Goal: Book appointment/travel/reservation

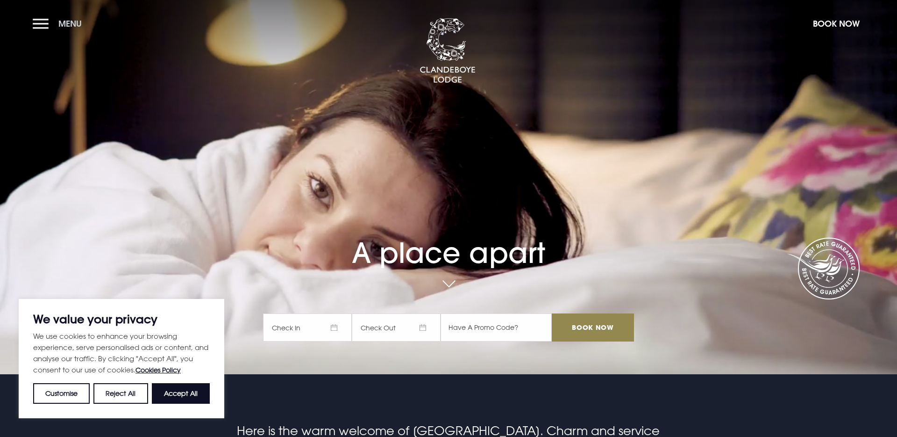
click at [55, 30] on button "Menu" at bounding box center [60, 24] width 54 height 20
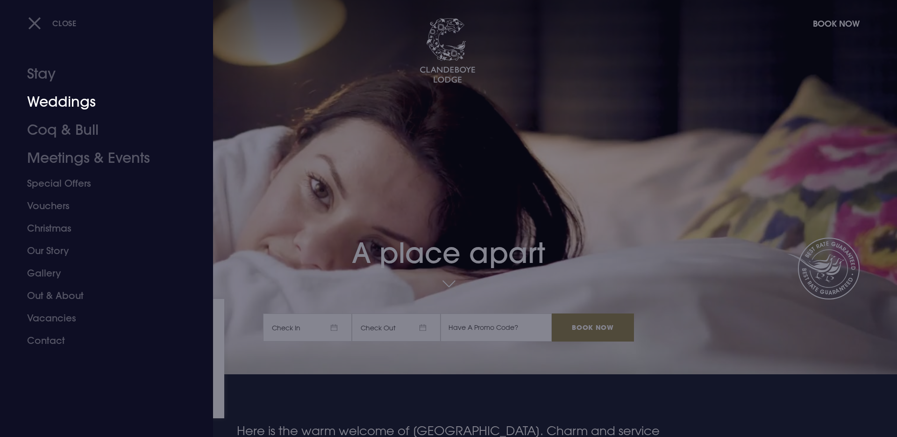
click at [50, 105] on link "Weddings" at bounding box center [101, 102] width 148 height 28
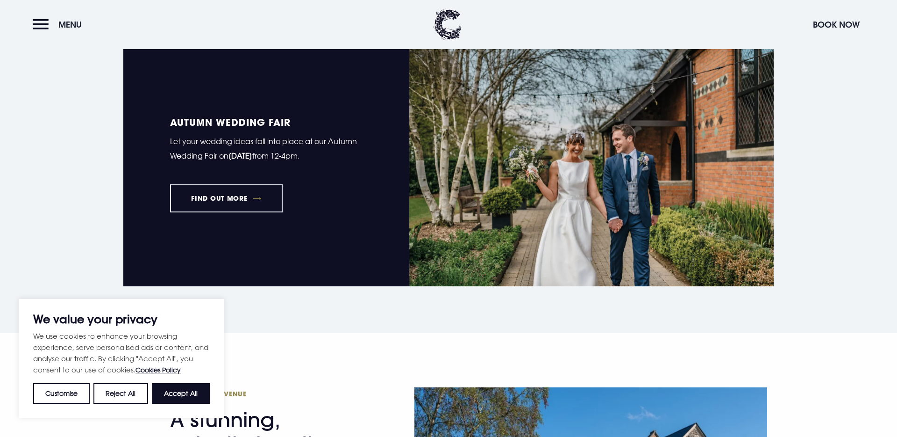
scroll to position [713, 0]
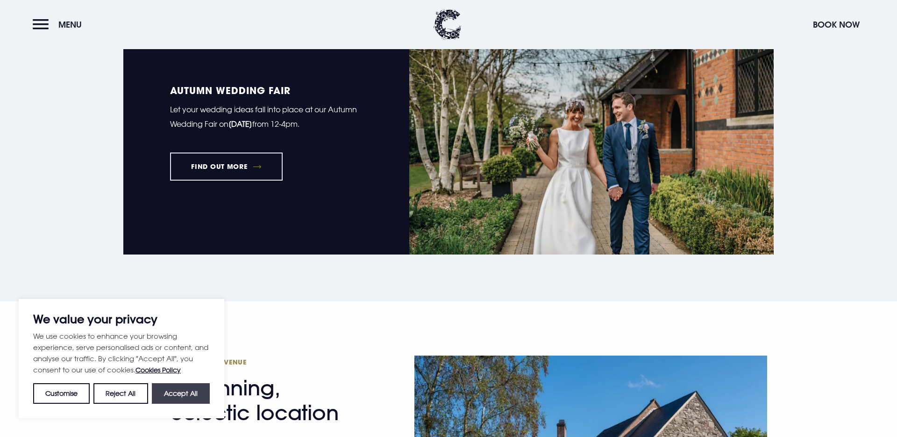
drag, startPoint x: 188, startPoint y: 386, endPoint x: 196, endPoint y: 378, distance: 11.6
click at [188, 386] on button "Accept All" at bounding box center [181, 393] width 58 height 21
checkbox input "true"
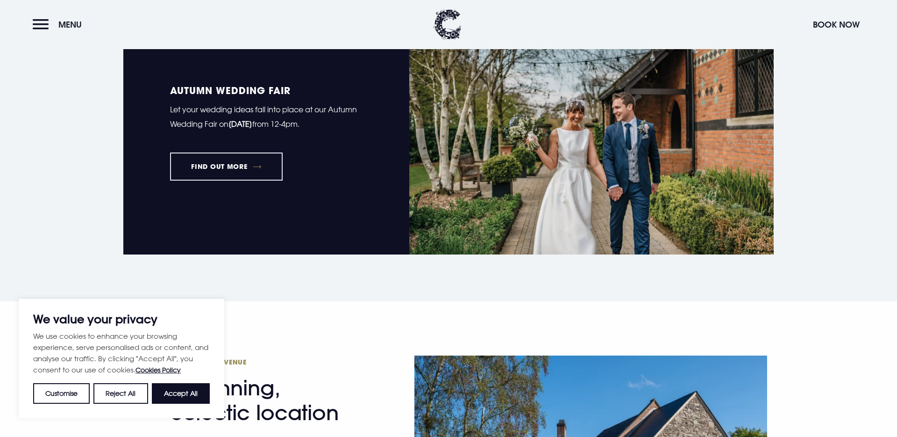
checkbox input "true"
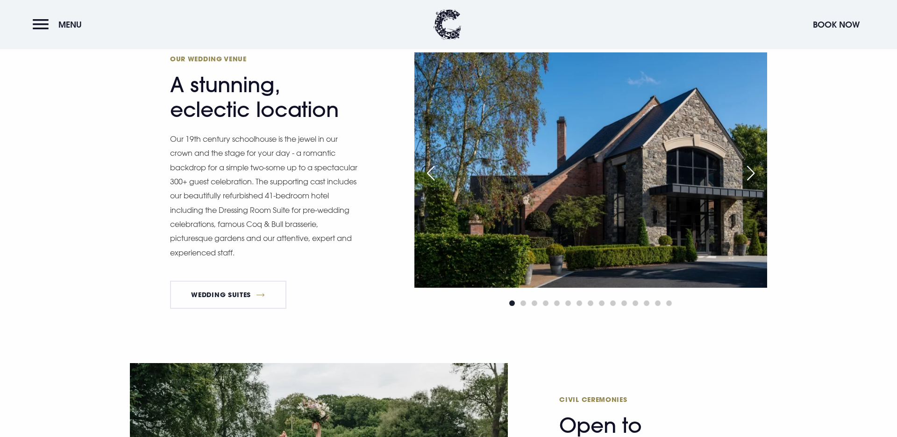
scroll to position [1005, 0]
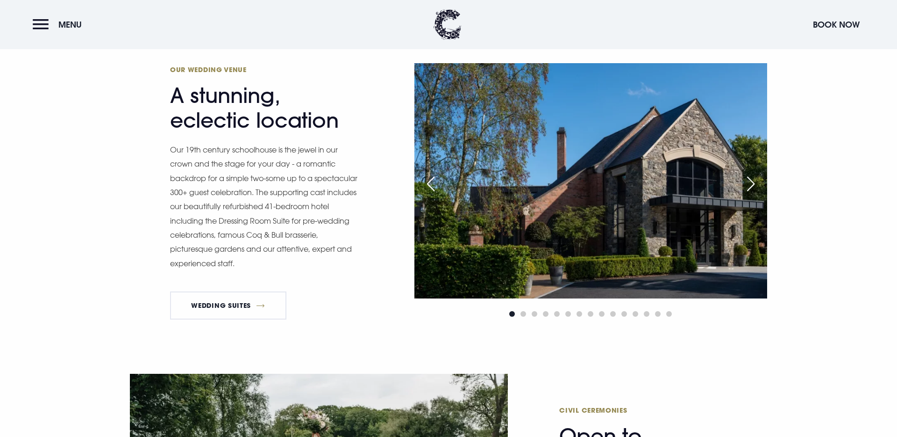
click at [757, 180] on div "Next slide" at bounding box center [750, 183] width 23 height 21
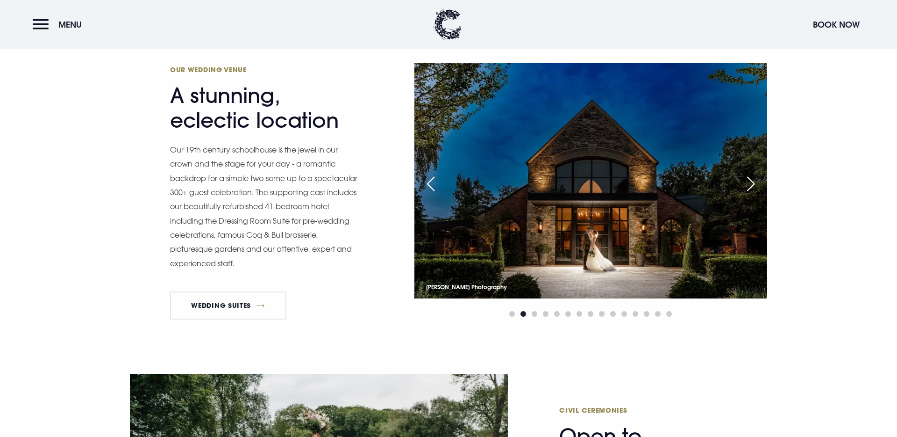
click at [757, 181] on div "Next slide" at bounding box center [750, 183] width 23 height 21
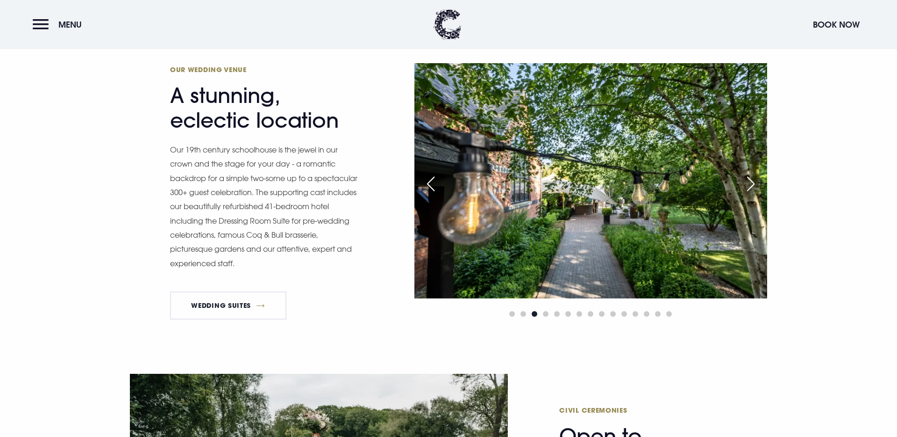
click at [757, 181] on div "Next slide" at bounding box center [750, 183] width 23 height 21
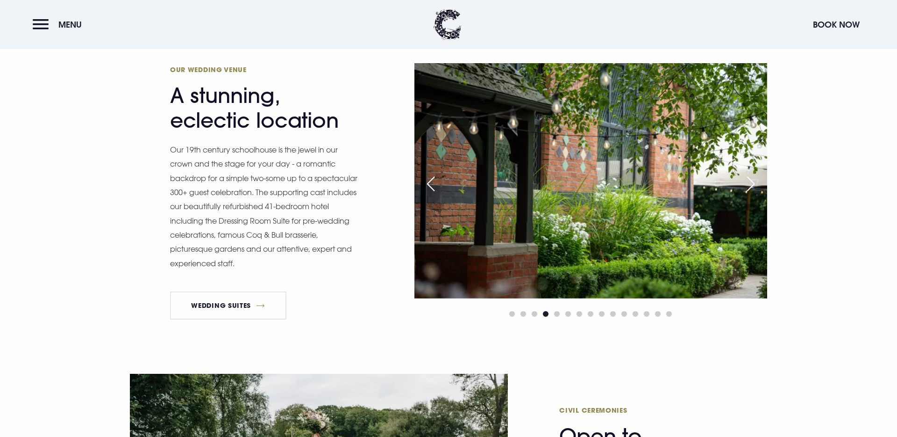
click at [757, 181] on div "Next slide" at bounding box center [750, 183] width 23 height 21
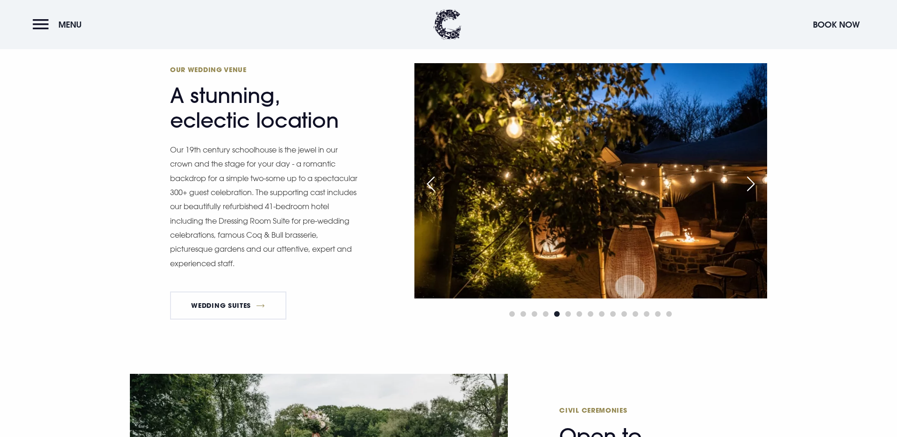
click at [757, 181] on div "Next slide" at bounding box center [750, 183] width 23 height 21
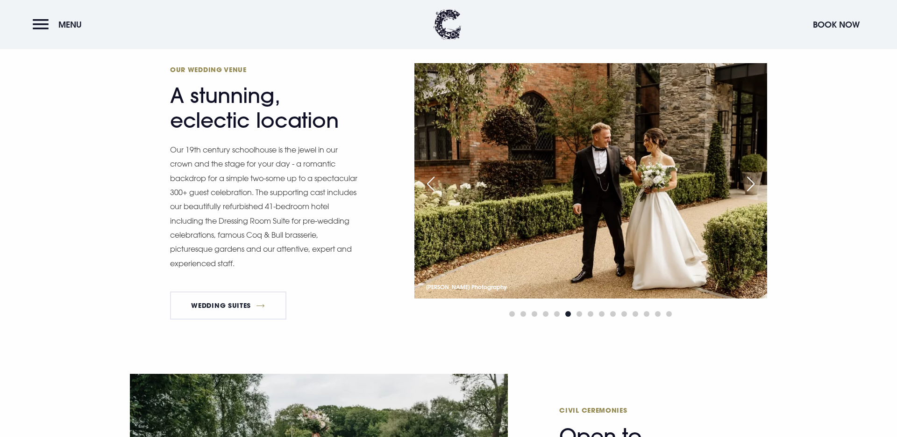
click at [757, 181] on div "Next slide" at bounding box center [750, 183] width 23 height 21
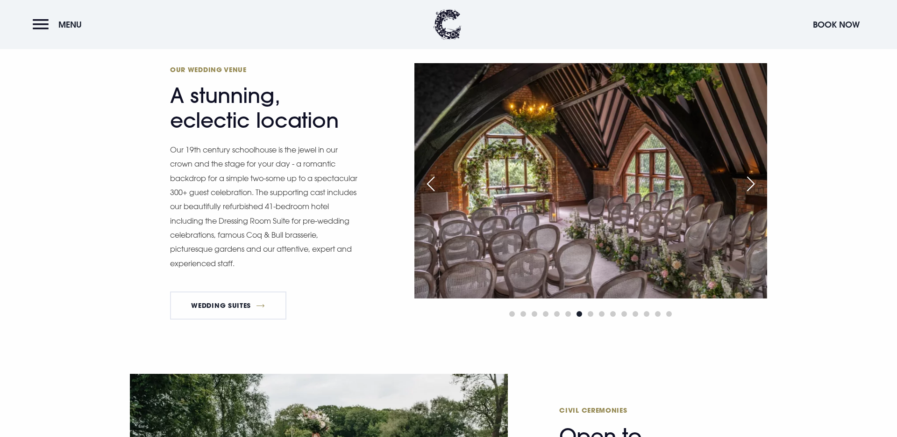
click at [757, 181] on div "Next slide" at bounding box center [750, 183] width 23 height 21
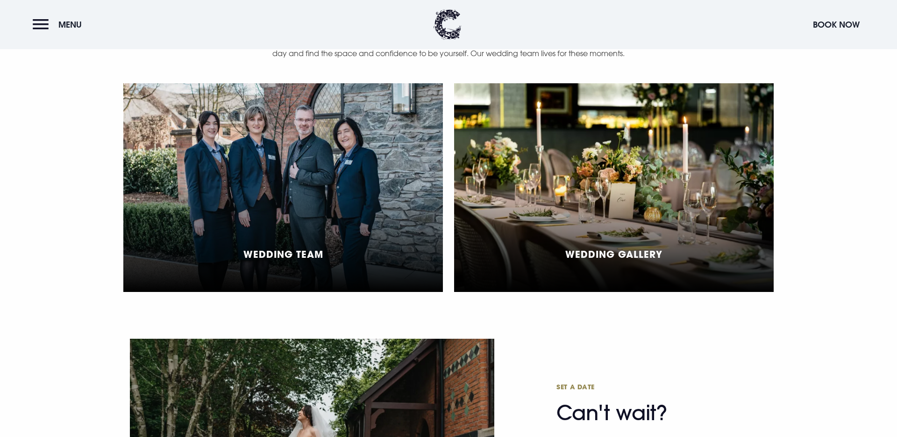
scroll to position [2208, 0]
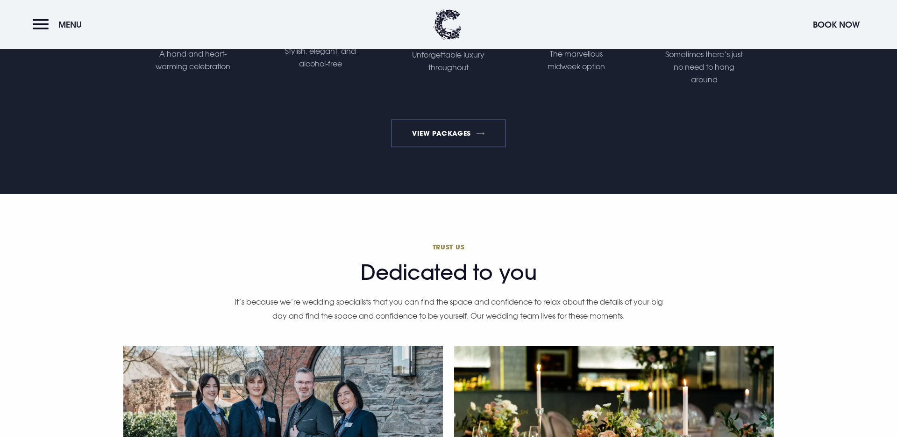
click at [439, 142] on link "View Packages" at bounding box center [448, 133] width 115 height 28
